Goal: Information Seeking & Learning: Learn about a topic

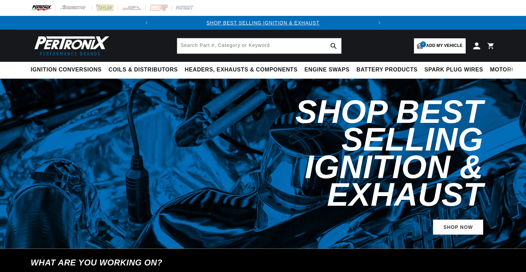
select select "1970"
select select "Pontiac"
select select "Firebird"
select select "400cid-6.6L"
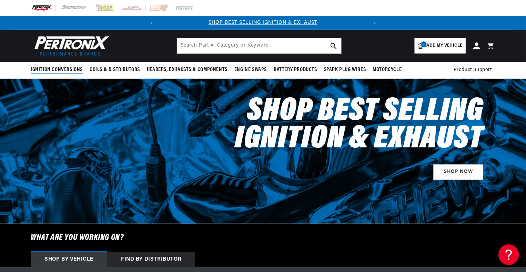
click at [62, 74] on summary "Ignition Conversions" at bounding box center [58, 70] width 55 height 16
click at [61, 67] on span "Ignition Conversions" at bounding box center [57, 69] width 52 height 7
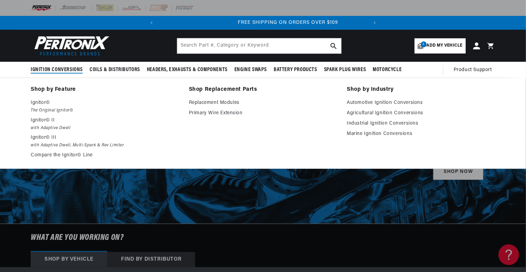
scroll to position [0, 209]
click at [35, 122] on p "Ignitor© II" at bounding box center [105, 120] width 149 height 8
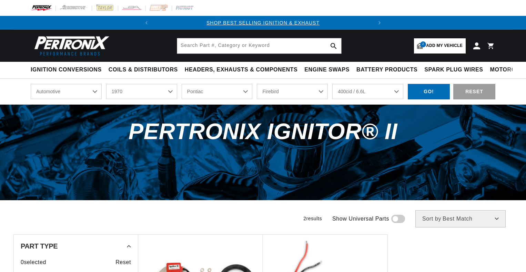
select select "1970"
select select "Pontiac"
select select "Firebird"
select select "400cid-6.6L"
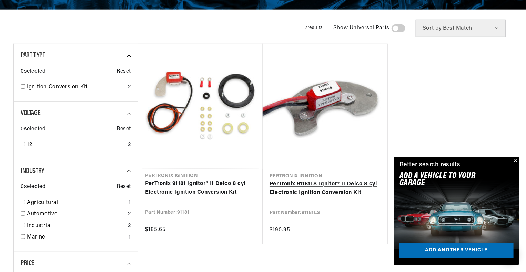
click at [278, 187] on link "PerTronix 91181LS Ignitor® II Delco 8 cyl Electronic Ignition Conversion Kit" at bounding box center [324, 189] width 111 height 18
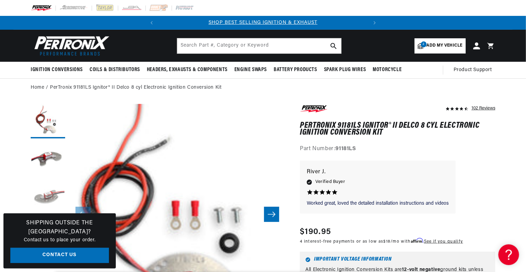
click at [47, 203] on button "Load image 3 in gallery view" at bounding box center [48, 197] width 34 height 34
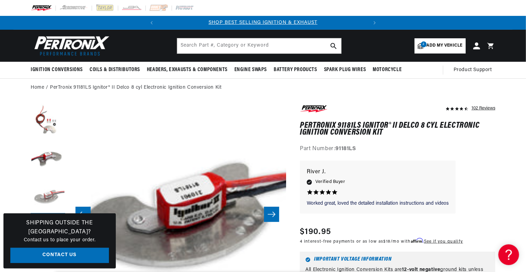
scroll to position [0, 435]
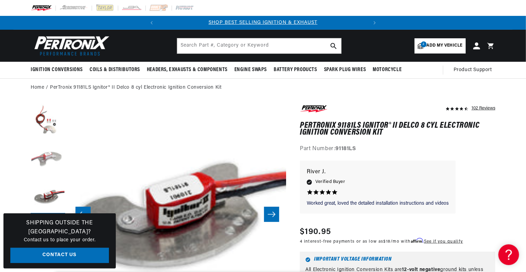
click at [41, 160] on button "Load image 2 in gallery view" at bounding box center [48, 159] width 34 height 34
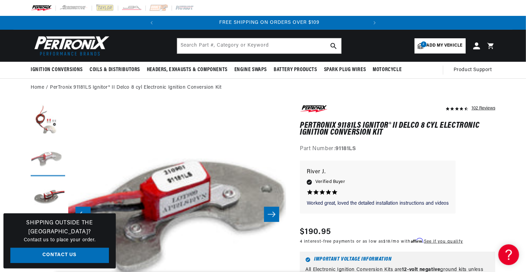
scroll to position [0, 209]
click at [51, 126] on button "Load image 1 in gallery view" at bounding box center [48, 121] width 34 height 34
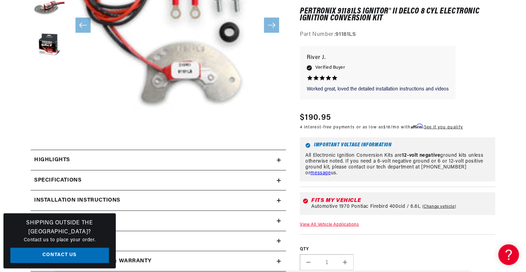
scroll to position [0, 0]
click at [39, 160] on h2 "Highlights" at bounding box center [52, 159] width 36 height 9
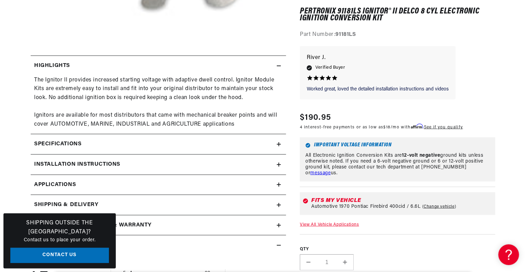
scroll to position [286, 0]
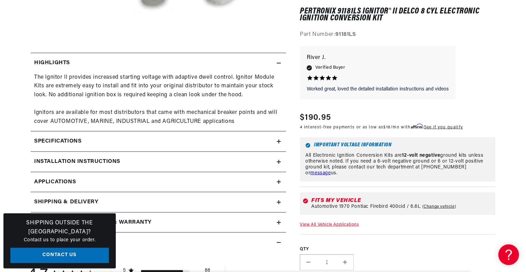
click at [37, 141] on h2 "Specifications" at bounding box center [57, 141] width 47 height 9
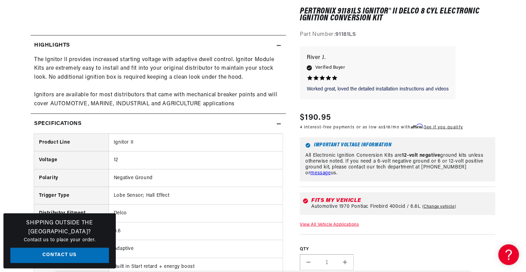
scroll to position [0, 0]
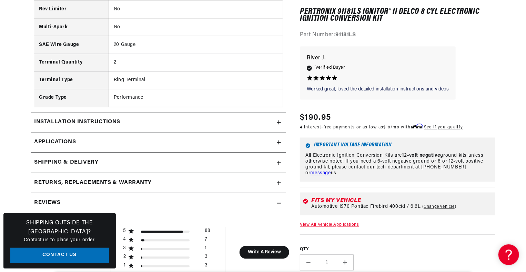
click at [37, 121] on h2 "Installation instructions" at bounding box center [77, 122] width 86 height 9
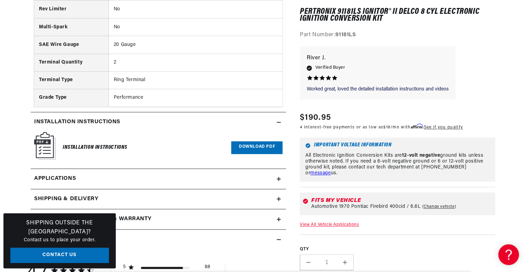
click at [66, 149] on h6 "Installation Instructions" at bounding box center [95, 147] width 64 height 9
click at [81, 150] on h6 "Installation Instructions" at bounding box center [95, 147] width 64 height 9
click at [40, 146] on img at bounding box center [45, 146] width 22 height 28
click at [243, 151] on link "Download PDF" at bounding box center [256, 147] width 51 height 13
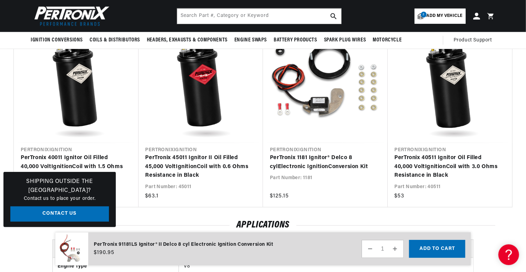
scroll to position [1623, 0]
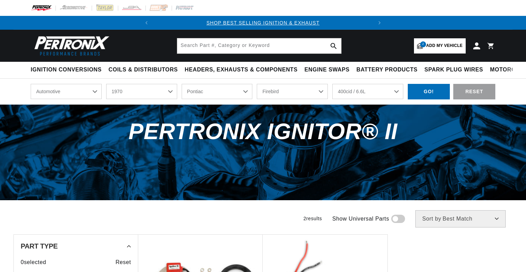
select select "1970"
select select "Pontiac"
select select "Firebird"
select select "400cid-6.6L"
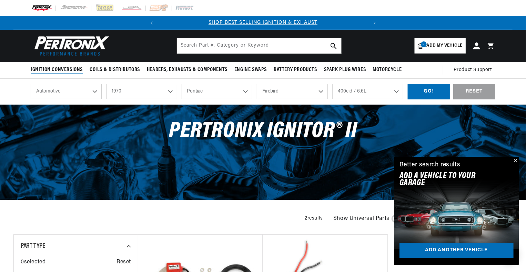
click at [51, 73] on span "Ignition Conversions" at bounding box center [57, 69] width 52 height 7
click at [169, 94] on select "2024 2023 2022 2021 2020 2019 2018 2017 2016 2015 2014 2013 2012 2011 2010 2009…" at bounding box center [141, 91] width 71 height 15
click at [105, 199] on div "PerTronix Ignitor® II" at bounding box center [263, 151] width 526 height 95
click at [120, 90] on select "2024 2023 2022 2021 2020 2019 2018 2017 2016 2015 2014 2013 2012 2011 2010 2009…" at bounding box center [141, 91] width 71 height 15
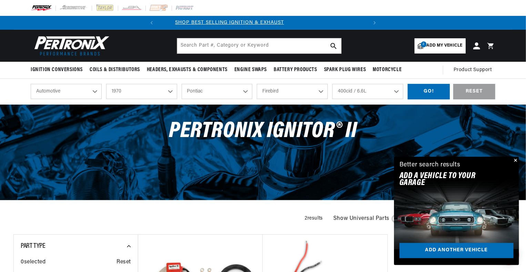
scroll to position [0, 0]
click at [106, 84] on select "2024 2023 2022 2021 2020 2019 2018 2017 2016 2015 2014 2013 2012 2011 2010 2009…" at bounding box center [141, 91] width 71 height 15
select select "1966"
select select "Model"
select select "Engine"
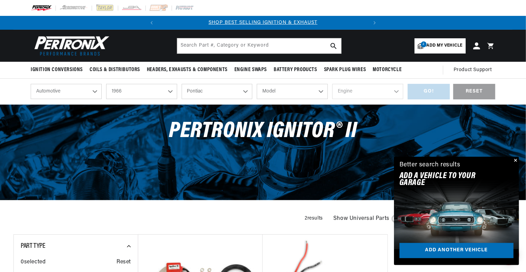
click at [185, 85] on select "Alfa Romeo American Motors Aston Martin Austin Austin Healey Avanti Bentley Bui…" at bounding box center [217, 91] width 71 height 15
click at [186, 85] on select "Alfa Romeo American Motors Aston Martin Austin Austin Healey Avanti Bentley Bui…" at bounding box center [217, 91] width 71 height 15
click at [190, 88] on select "Alfa Romeo American Motors Aston Martin Austin Austin Healey Avanti Bentley Bui…" at bounding box center [217, 91] width 71 height 15
click at [182, 84] on select "Alfa Romeo American Motors Aston Martin Austin Austin Healey Avanti Bentley Bui…" at bounding box center [217, 91] width 71 height 15
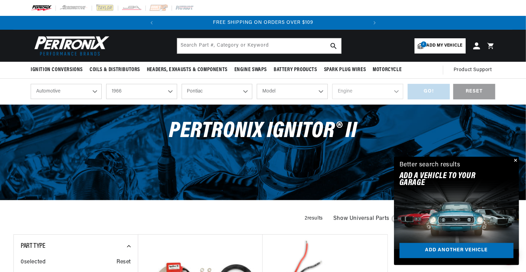
select select "Chevrolet"
click at [272, 94] on select "Model Bel Air Biscayne C10 Pickup C20 Pickup C30 Pickup C50 C60 Caprice Chevell…" at bounding box center [292, 91] width 71 height 15
select select "Corvette"
click at [257, 84] on select "Model Bel Air Biscayne C10 Pickup C20 Pickup C30 Pickup C50 C60 Caprice Chevell…" at bounding box center [292, 91] width 71 height 15
select select "Corvette"
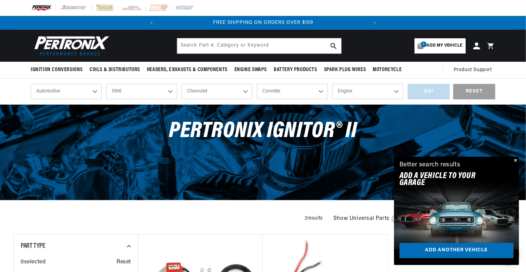
click at [342, 92] on select "Engine 5.7L 7.4L 283cid / 4.6L 327cid / 5.3L 327cid / 5.4L 396cid / 6.5L 427cid…" at bounding box center [367, 91] width 71 height 15
select select "427cid-7.0L"
click at [332, 84] on select "Engine 5.7L 7.4L 283cid / 4.6L 327cid / 5.3L 327cid / 5.4L 396cid / 6.5L 427cid…" at bounding box center [367, 91] width 71 height 15
select select "427cid-7.0L"
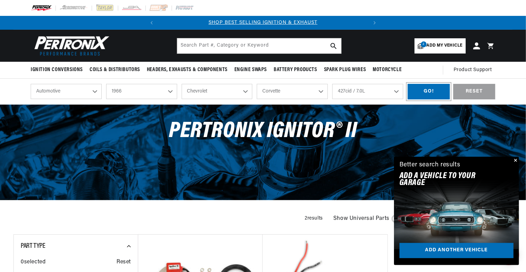
click at [420, 97] on div "GO!" at bounding box center [429, 92] width 42 height 16
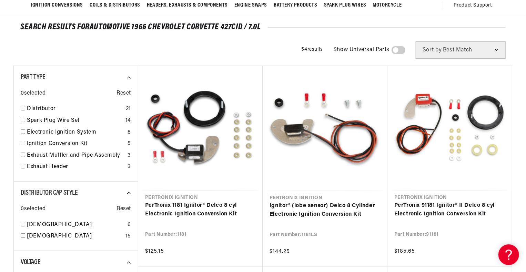
scroll to position [0, 209]
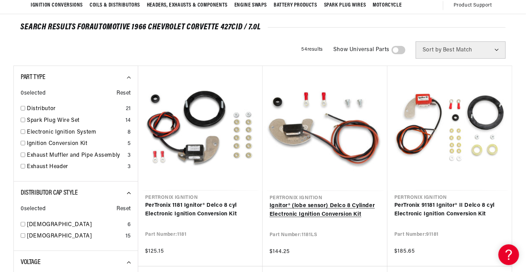
click at [276, 207] on link "Ignitor® (lobe sensor) Delco 8 Cylinder Electronic Ignition Conversion Kit" at bounding box center [324, 210] width 111 height 18
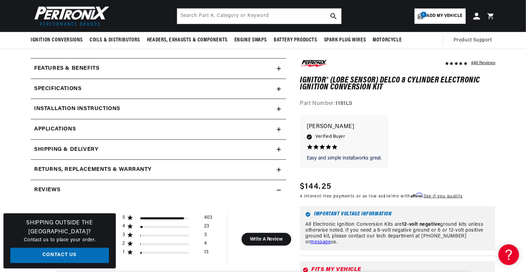
scroll to position [279, 0]
click at [43, 94] on summary "Specifications" at bounding box center [158, 90] width 255 height 20
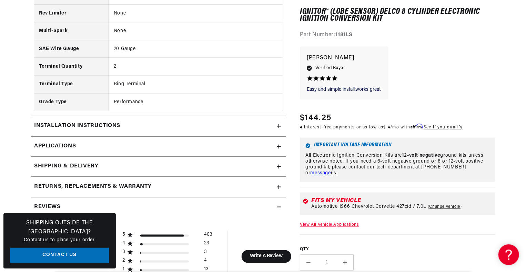
scroll to position [533, 0]
click at [38, 128] on h2 "Installation instructions" at bounding box center [77, 126] width 86 height 9
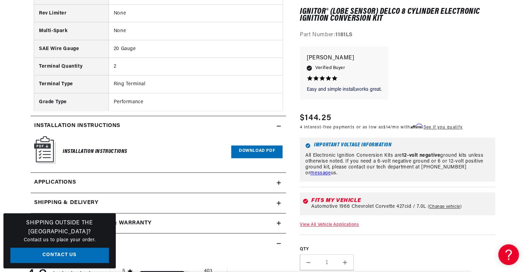
click at [70, 147] on h6 "Installation Instructions" at bounding box center [95, 151] width 64 height 9
click at [39, 142] on img at bounding box center [45, 150] width 22 height 28
click at [253, 149] on link "Download PDF" at bounding box center [256, 151] width 51 height 13
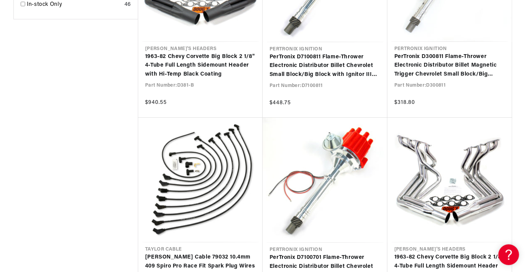
scroll to position [0, 209]
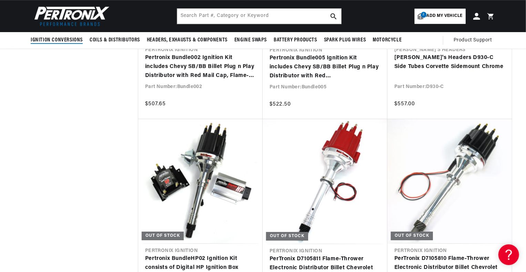
click at [51, 40] on span "Ignition Conversions" at bounding box center [57, 40] width 52 height 7
click at [57, 34] on summary "Ignition Conversions" at bounding box center [58, 40] width 55 height 16
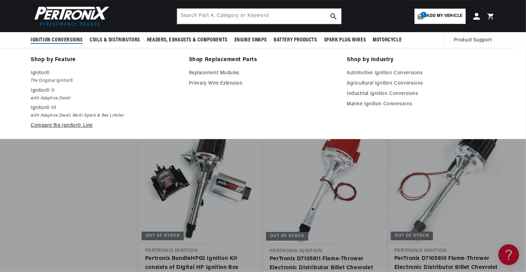
click at [41, 127] on link "Compare the Ignitor© Line" at bounding box center [105, 125] width 149 height 8
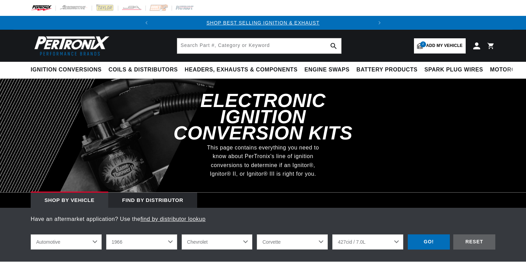
select select "1966"
select select "Chevrolet"
select select "Corvette"
select select "427cid-7.0L"
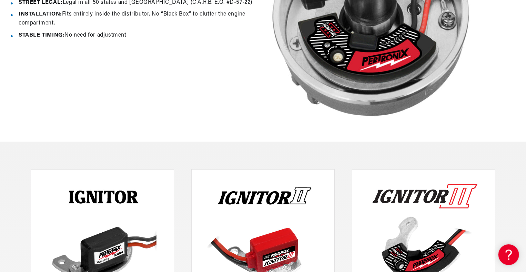
scroll to position [0, 209]
